Goal: Task Accomplishment & Management: Complete application form

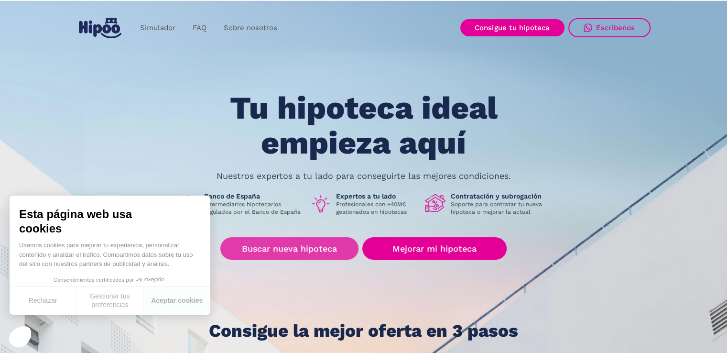
click at [298, 249] on link "Buscar nueva hipoteca" at bounding box center [289, 248] width 138 height 22
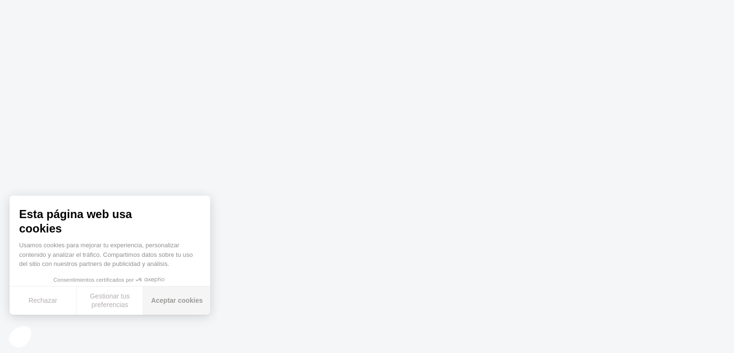
click at [161, 302] on button "Aceptar cookies" at bounding box center [176, 300] width 67 height 28
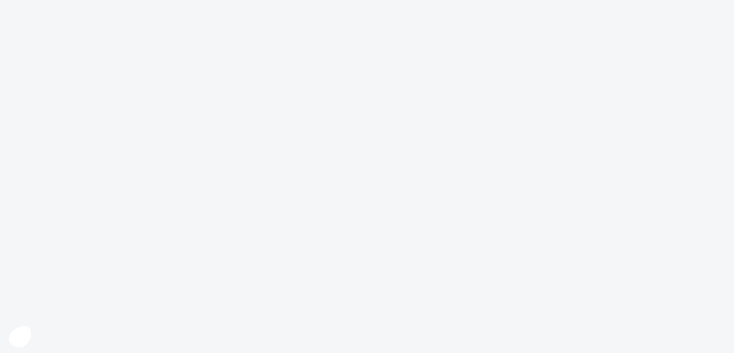
drag, startPoint x: 479, startPoint y: 291, endPoint x: 482, endPoint y: 285, distance: 6.2
click at [480, 289] on body "Texto original Valora esta traducción Tu opinión servirá para ayudar a mejorar …" at bounding box center [367, 176] width 734 height 353
